Goal: Check status: Check status

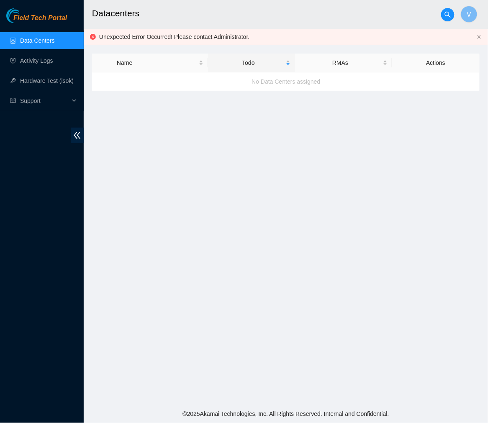
click at [400, 197] on main "Datacenters V Unexpected Error Occurred! Please contact Administrator. Name Tod…" at bounding box center [286, 202] width 404 height 405
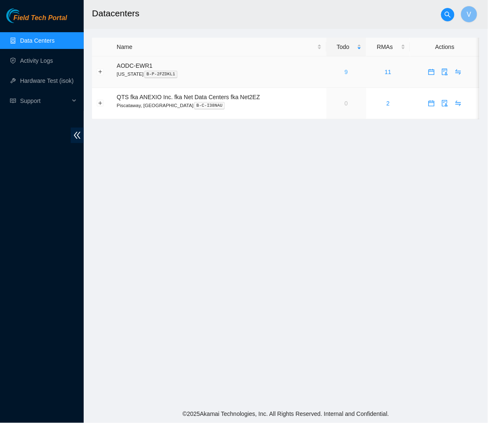
click at [344, 69] on link "9" at bounding box center [345, 72] width 3 height 7
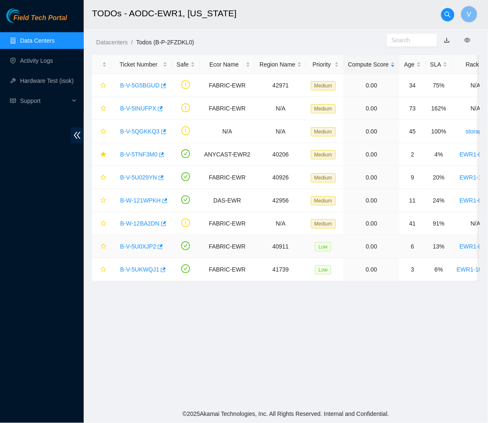
click at [144, 248] on link "B-V-5U0XJP2" at bounding box center [138, 246] width 36 height 7
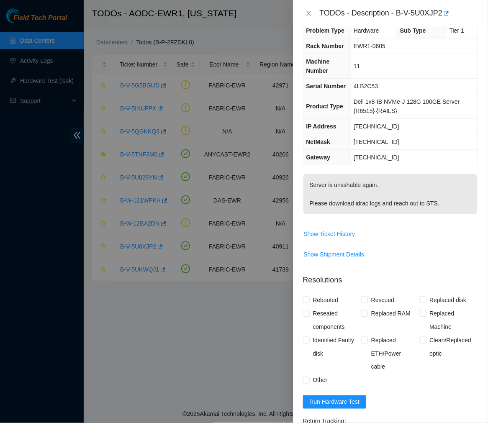
scroll to position [15, 0]
click at [307, 15] on icon "close" at bounding box center [308, 13] width 5 height 5
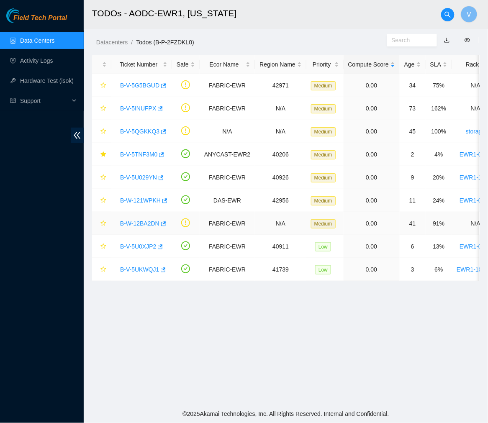
click at [139, 222] on link "B-W-12BA2DN" at bounding box center [139, 223] width 39 height 7
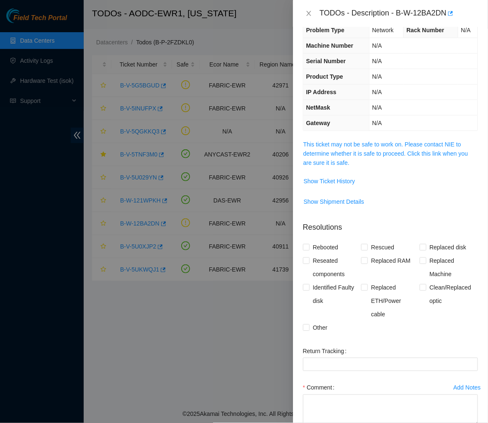
click at [382, 98] on td "N/A" at bounding box center [423, 92] width 108 height 15
click at [346, 177] on span "Show Ticket History" at bounding box center [329, 181] width 51 height 9
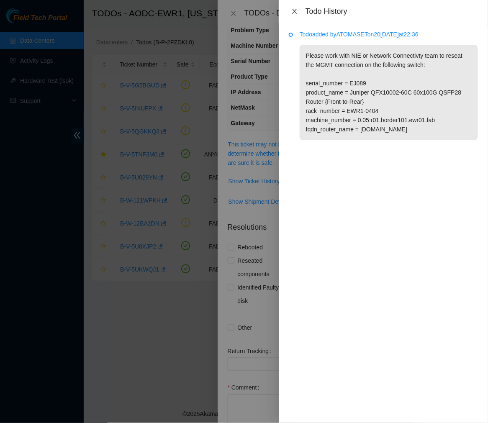
click at [293, 8] on button "Close" at bounding box center [295, 12] width 12 height 8
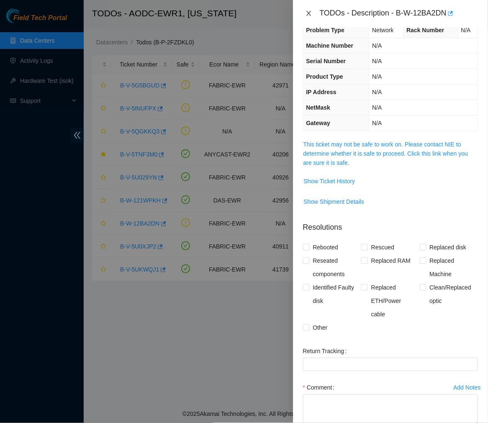
click at [308, 10] on icon "close" at bounding box center [308, 13] width 7 height 7
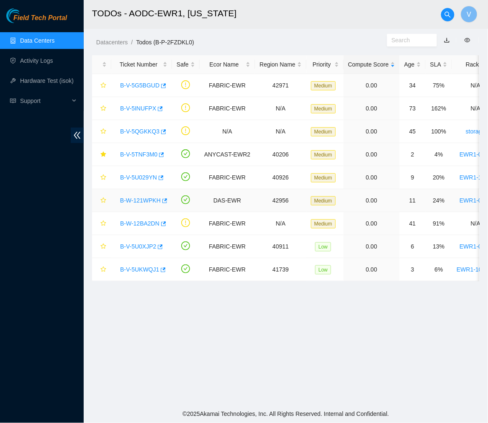
click at [142, 199] on link "B-W-121WPKH" at bounding box center [140, 200] width 41 height 7
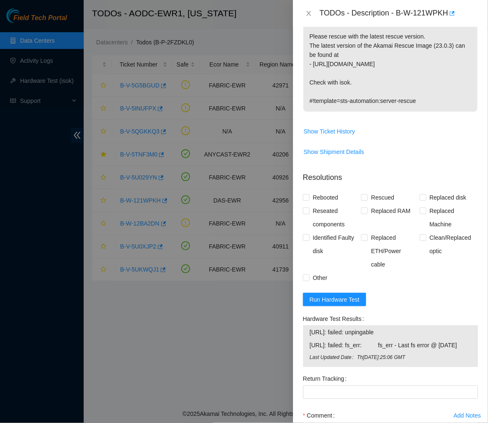
scroll to position [0, 0]
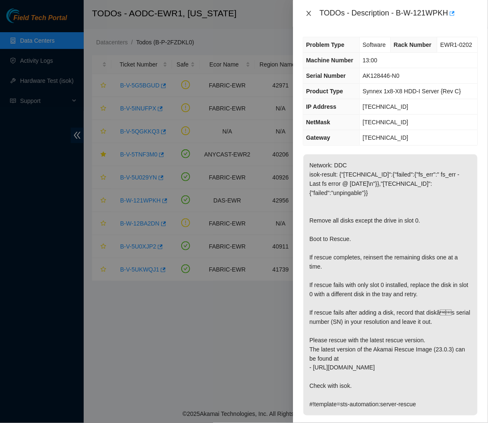
click at [306, 10] on icon "close" at bounding box center [308, 13] width 7 height 7
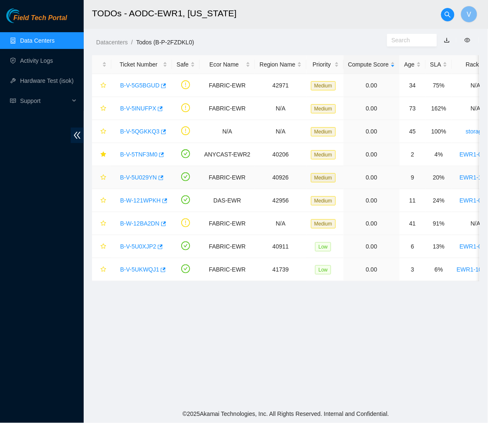
click at [146, 174] on link "B-V-5U029YN" at bounding box center [138, 177] width 37 height 7
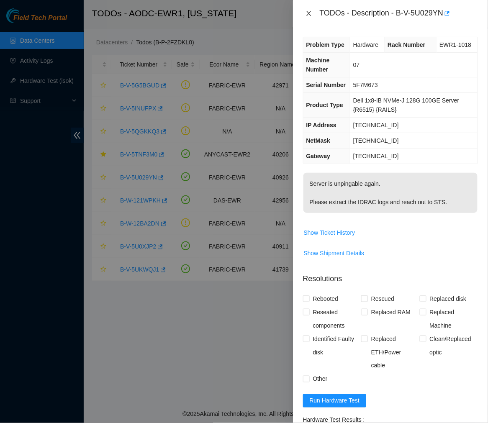
click at [306, 10] on icon "close" at bounding box center [308, 13] width 7 height 7
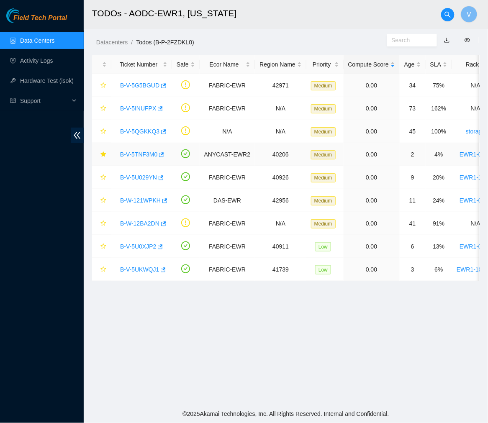
click at [144, 153] on link "B-V-5TNF3M0" at bounding box center [138, 154] width 37 height 7
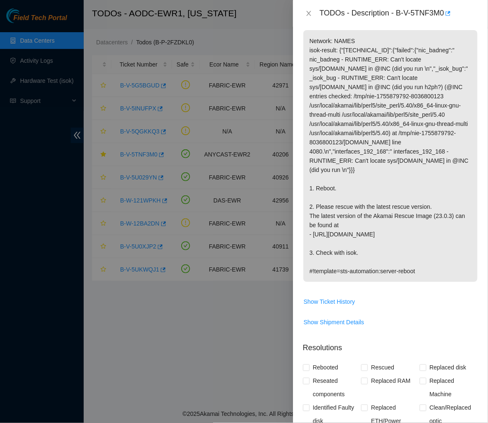
scroll to position [143, 0]
click at [311, 15] on icon "close" at bounding box center [308, 13] width 7 height 7
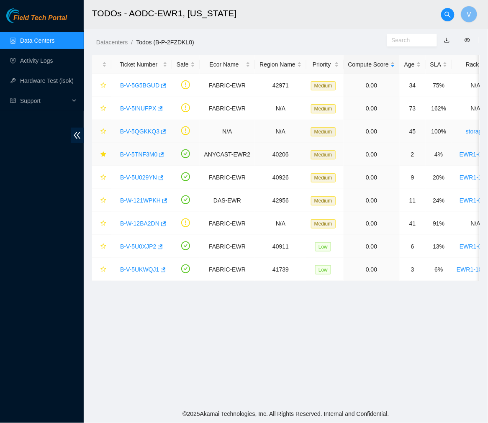
scroll to position [140, 0]
click at [152, 131] on link "B-V-5QGKKQ3" at bounding box center [139, 131] width 39 height 7
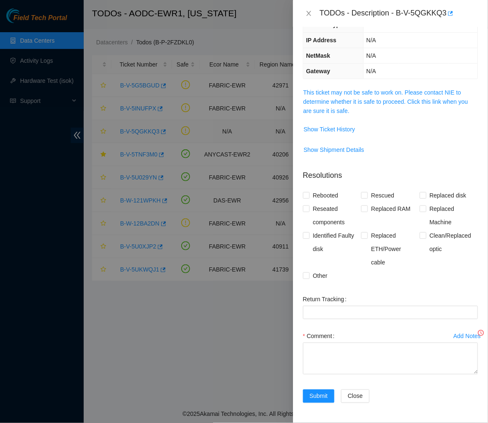
scroll to position [67, 0]
click at [321, 126] on span "Show Ticket History" at bounding box center [329, 129] width 51 height 9
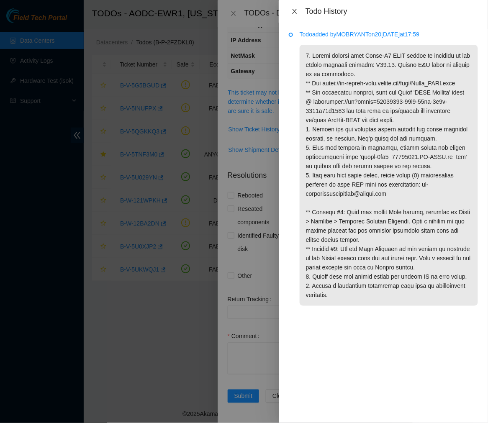
click at [292, 13] on icon "close" at bounding box center [294, 11] width 7 height 7
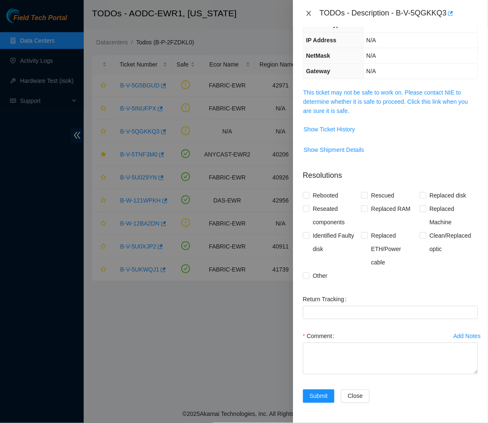
click at [307, 15] on icon "close" at bounding box center [308, 13] width 7 height 7
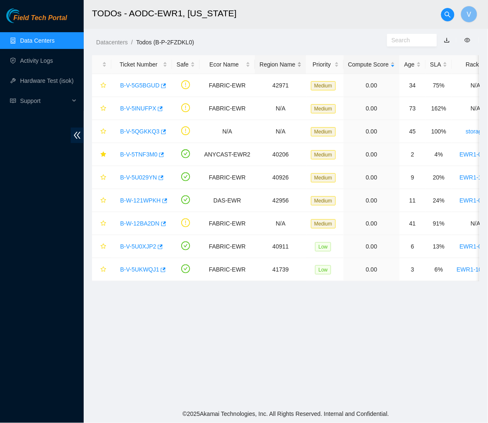
scroll to position [94, 0]
click at [300, 15] on h2 "TODOs - AODC-EWR1, [US_STATE]" at bounding box center [257, 13] width 330 height 27
